Goal: Information Seeking & Learning: Learn about a topic

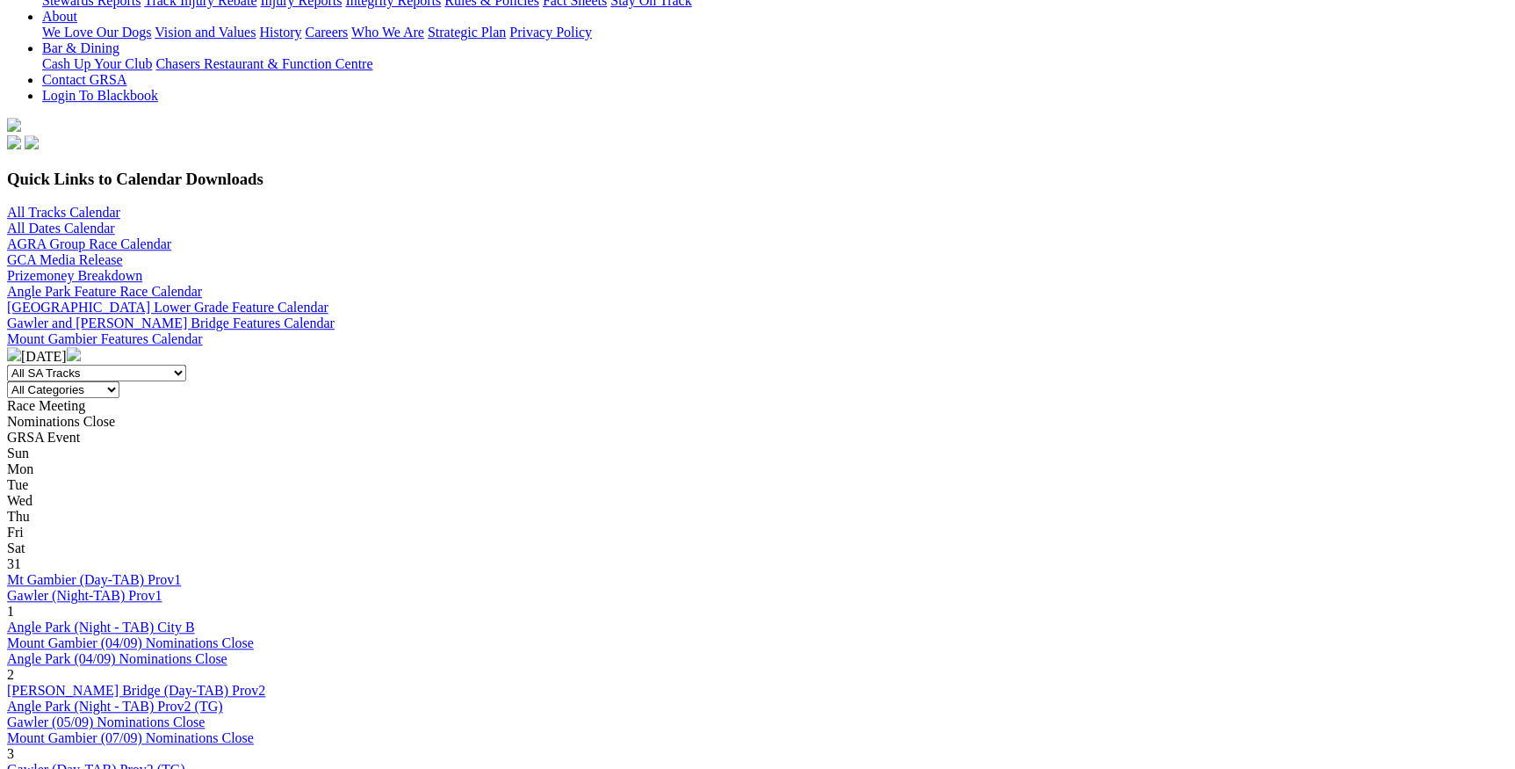
scroll to position [319, 0]
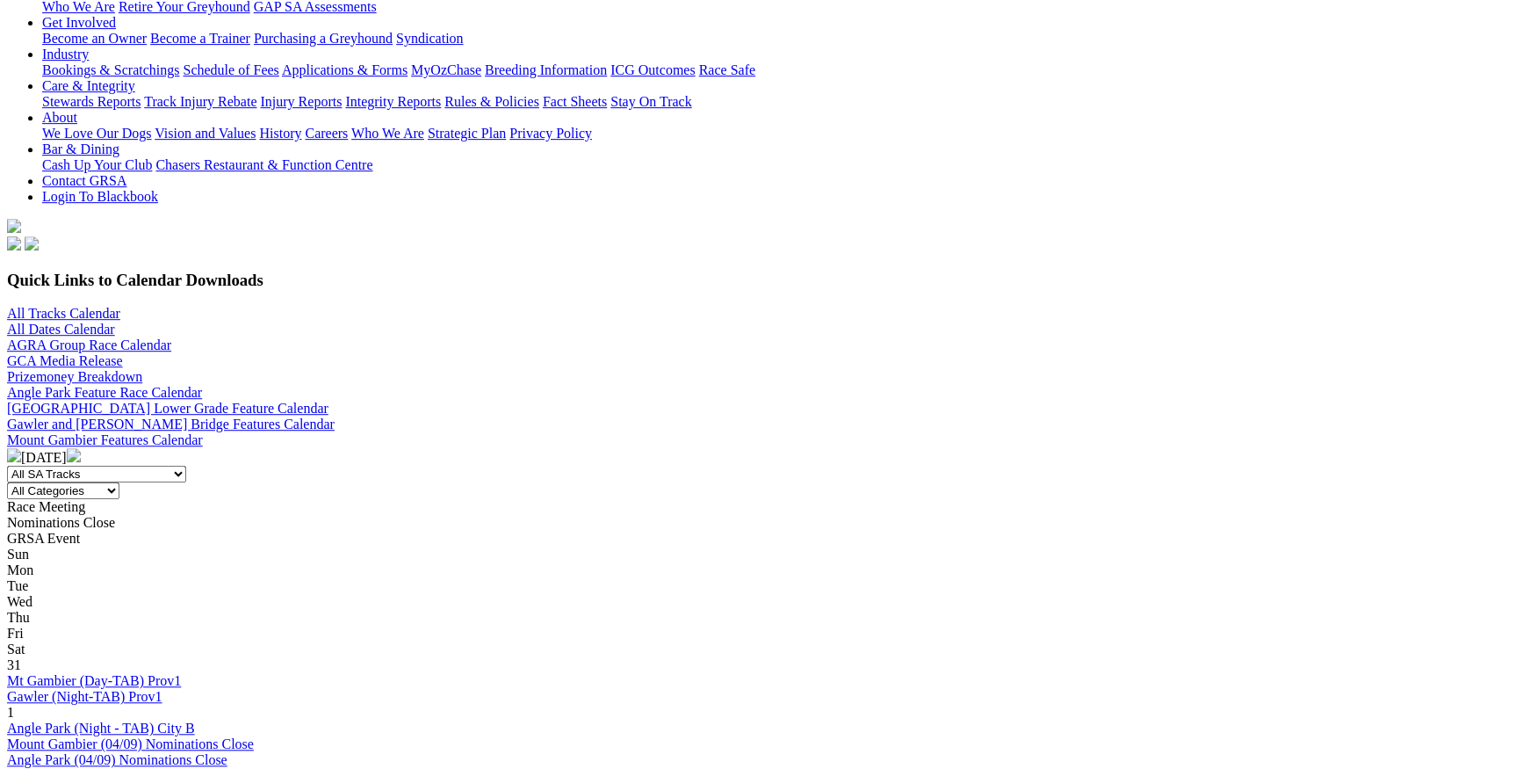
click at [81, 448] on img at bounding box center [74, 455] width 14 height 14
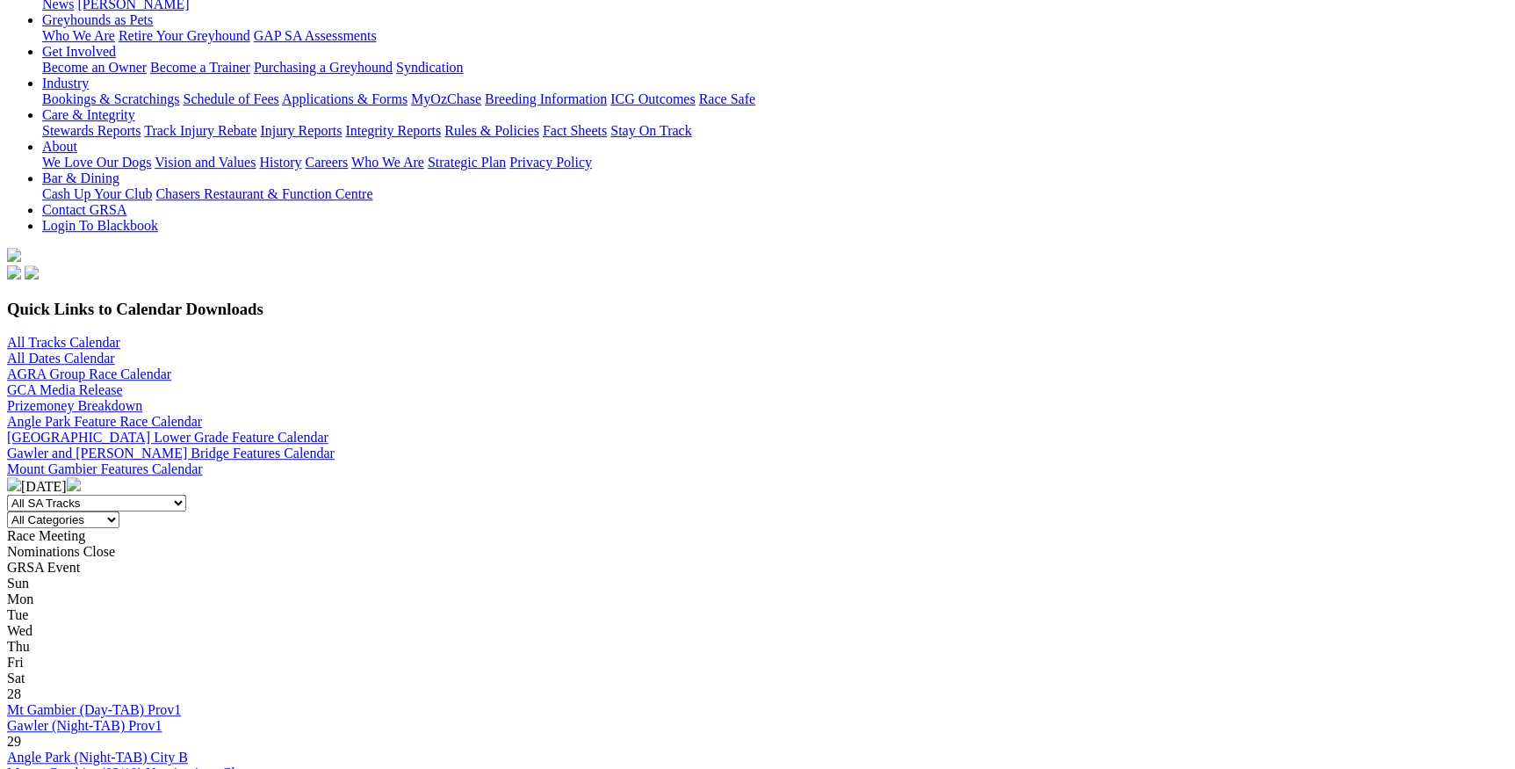
scroll to position [319, 0]
